Goal: Task Accomplishment & Management: Manage account settings

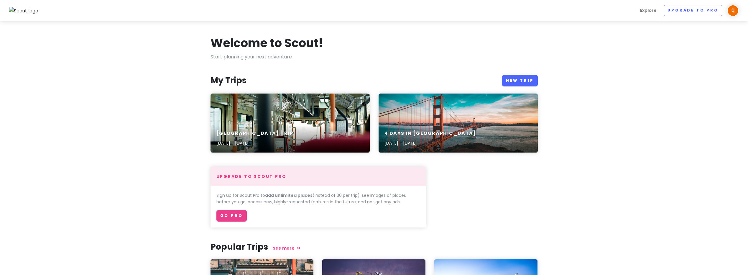
click at [68, 146] on section "Welcome to Scout! Start planning your next adventure My Trips New Trip 大阪市 Trip…" at bounding box center [374, 214] width 748 height 386
click at [295, 122] on div "大阪市 Trip Aug 16, 2025 - Aug 19, 2025" at bounding box center [289, 122] width 159 height 59
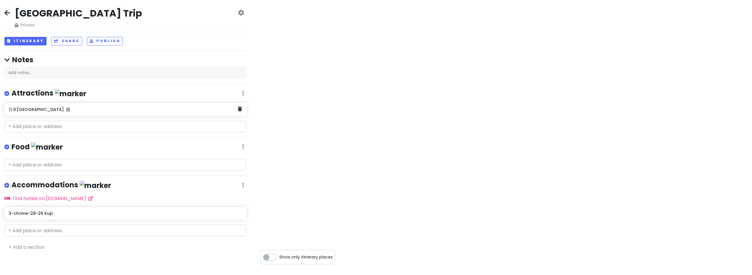
click at [19, 113] on div "日本[GEOGRAPHIC_DATA]" at bounding box center [125, 109] width 242 height 13
click at [25, 112] on div "日本[GEOGRAPHIC_DATA]" at bounding box center [123, 109] width 229 height 8
click at [44, 215] on div "3-chōme-28-26 Kujō" at bounding box center [123, 213] width 229 height 8
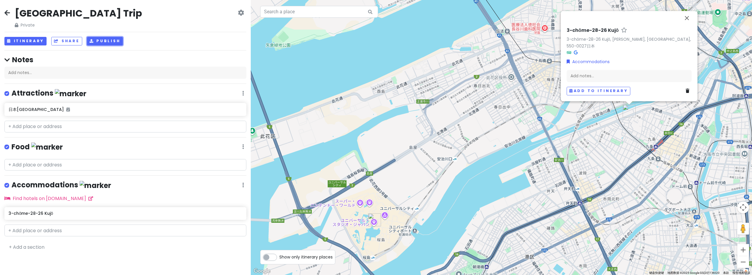
click at [93, 43] on button "Publish" at bounding box center [105, 41] width 36 height 9
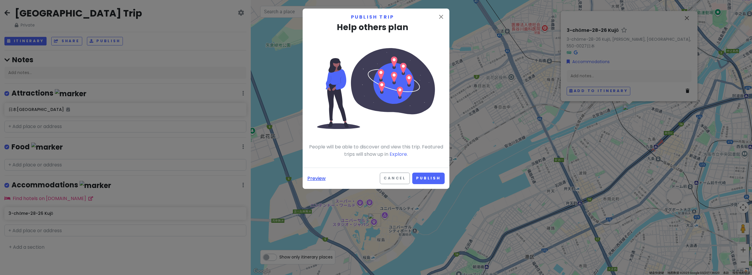
click at [319, 177] on link "Preview" at bounding box center [316, 179] width 18 height 8
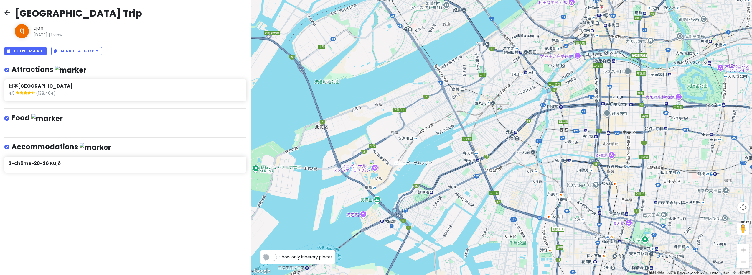
drag, startPoint x: 398, startPoint y: 159, endPoint x: 459, endPoint y: 148, distance: 62.5
click at [458, 148] on div at bounding box center [501, 137] width 501 height 275
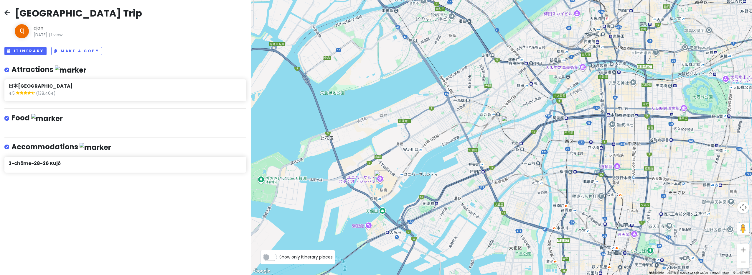
click at [26, 119] on h4 "Food" at bounding box center [36, 118] width 51 height 10
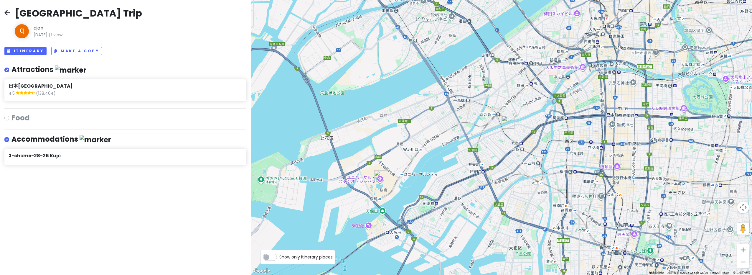
click at [26, 119] on h4 "Food" at bounding box center [20, 117] width 18 height 9
checkbox input "true"
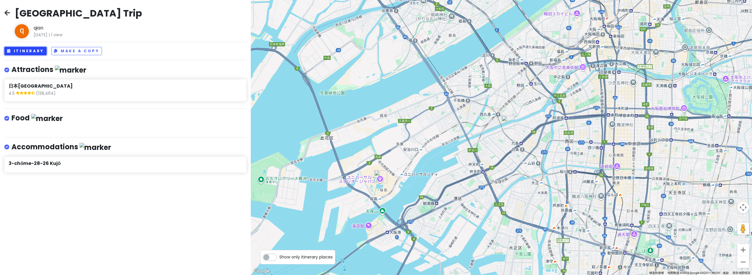
click at [30, 52] on button "Itinerary" at bounding box center [25, 51] width 42 height 9
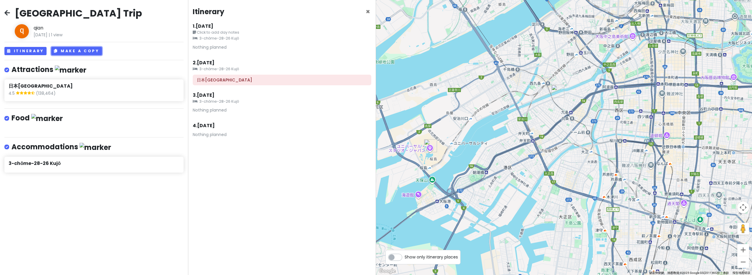
click at [69, 51] on button "Make a Copy" at bounding box center [76, 51] width 51 height 9
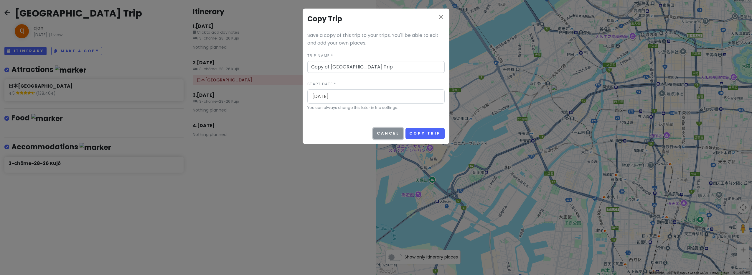
click at [382, 134] on button "Cancel" at bounding box center [388, 133] width 30 height 11
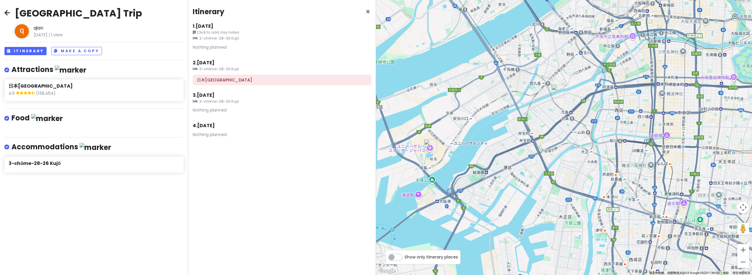
click at [5, 13] on icon at bounding box center [7, 12] width 6 height 5
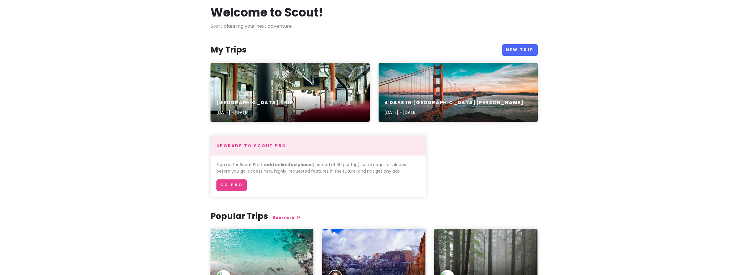
scroll to position [29, 0]
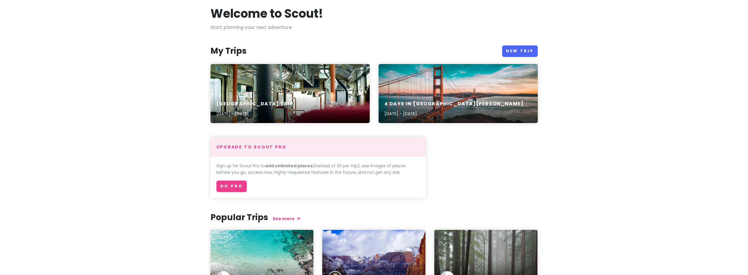
click at [461, 100] on div "4 Days in [GEOGRAPHIC_DATA][PERSON_NAME] [DATE] - [DATE]" at bounding box center [458, 109] width 159 height 28
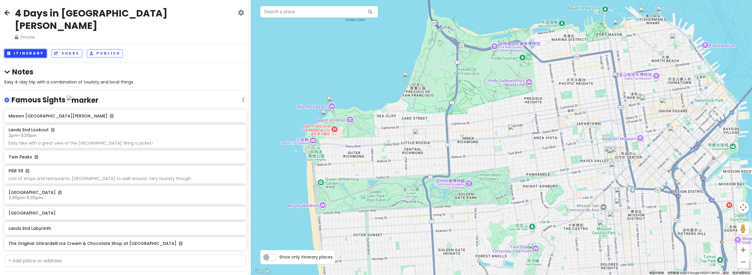
click at [42, 49] on button "Itinerary" at bounding box center [25, 53] width 42 height 9
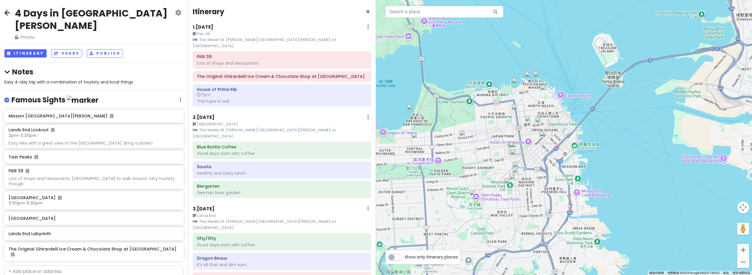
click at [7, 12] on icon at bounding box center [7, 12] width 6 height 5
